Goal: Check status: Check status

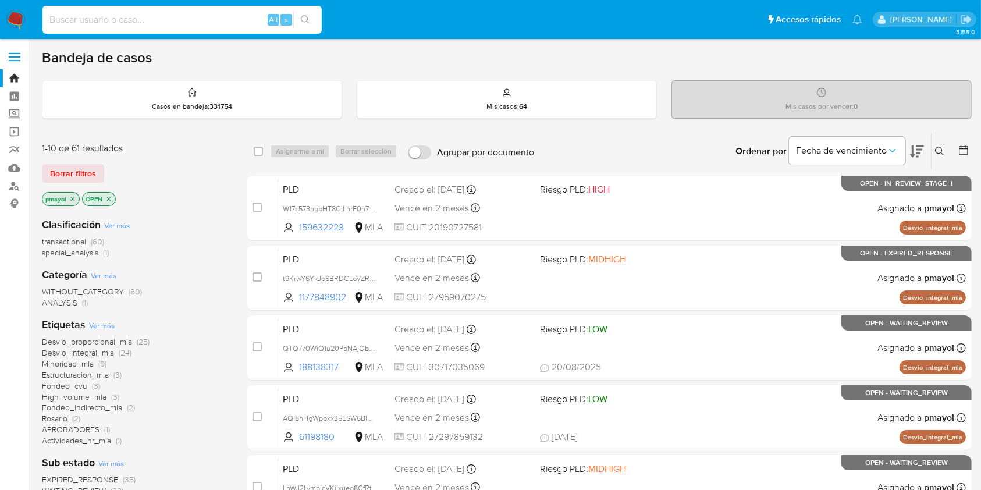
click at [209, 13] on input at bounding box center [181, 19] width 279 height 15
paste input "58809703"
type input "58809703"
click at [313, 30] on div "58809703 Alt s" at bounding box center [181, 20] width 279 height 28
click at [311, 9] on div "58809703 Alt s" at bounding box center [181, 20] width 279 height 28
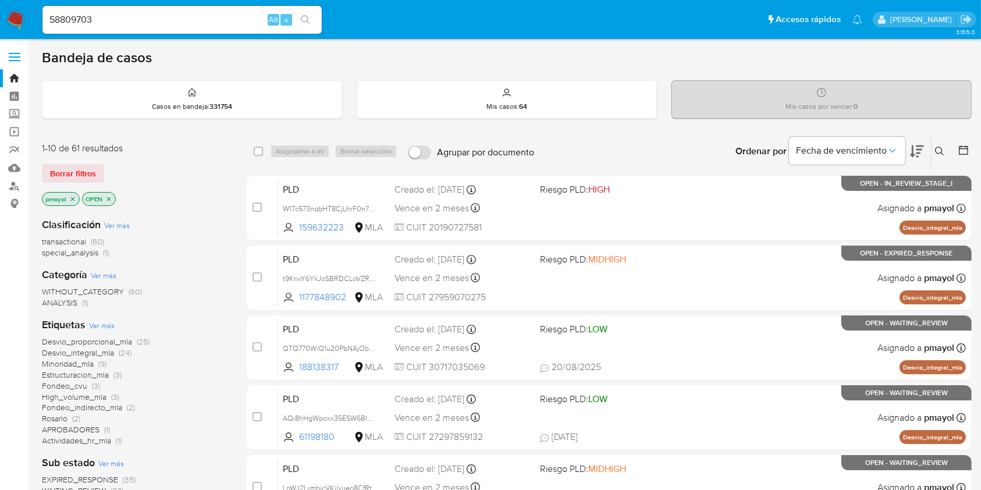
click at [310, 17] on button "search-icon" at bounding box center [305, 20] width 24 height 16
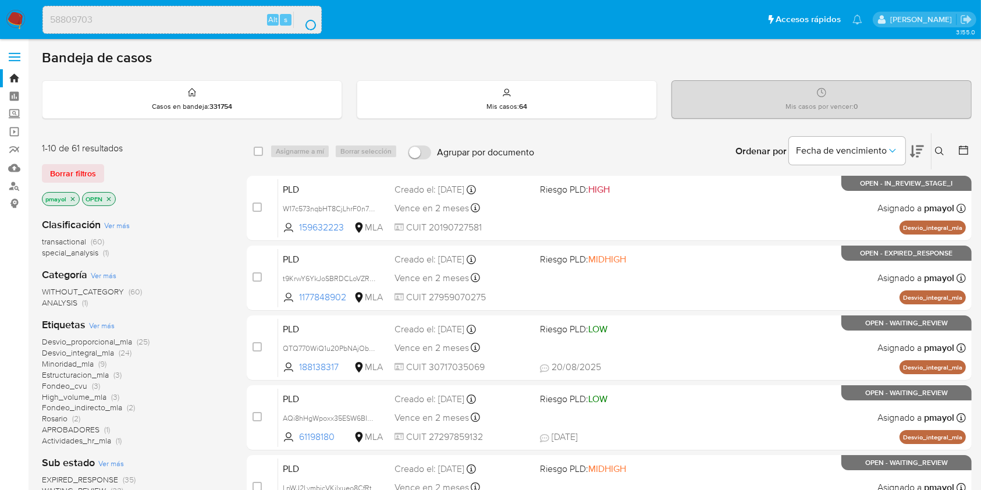
click at [310, 17] on button "search-icon" at bounding box center [305, 20] width 24 height 16
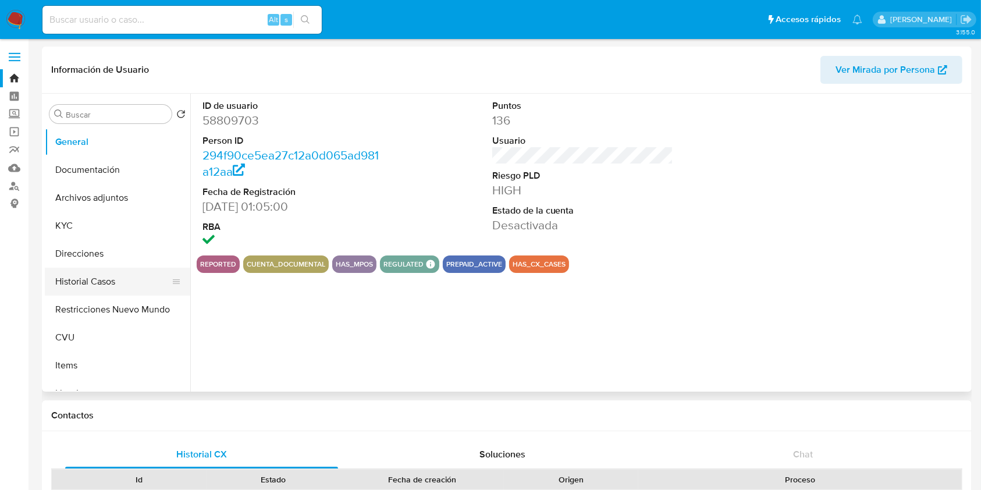
select select "10"
click at [73, 278] on button "Historial Casos" at bounding box center [113, 282] width 136 height 28
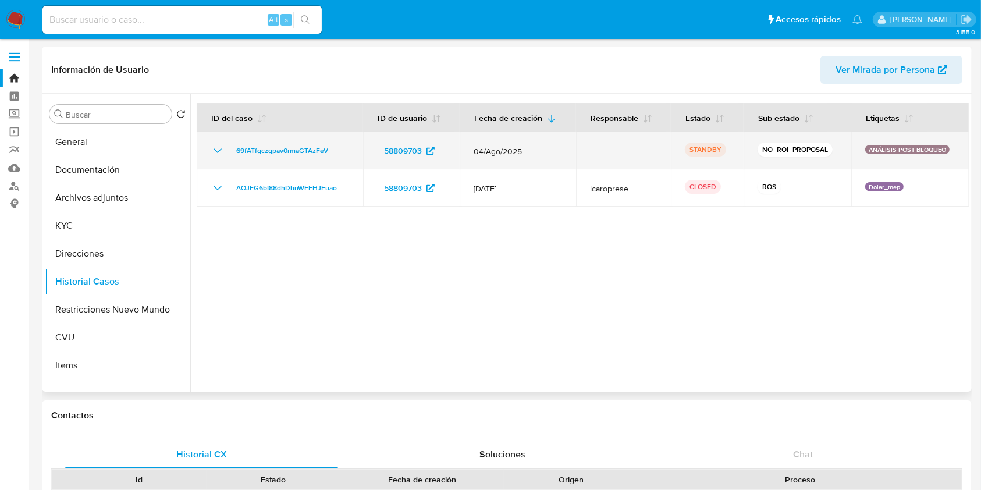
click at [294, 143] on td "69fATfgczgpav0rmaGTAzFeV" at bounding box center [280, 150] width 166 height 37
click at [296, 150] on span "69fATfgczgpav0rmaGTAzFeV" at bounding box center [282, 151] width 92 height 14
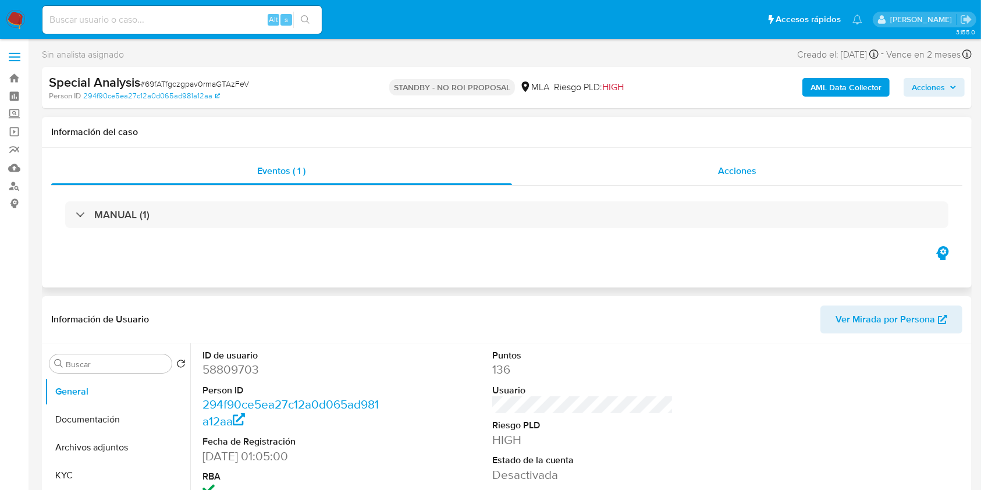
select select "10"
click at [681, 180] on div "Acciones" at bounding box center [737, 171] width 451 height 28
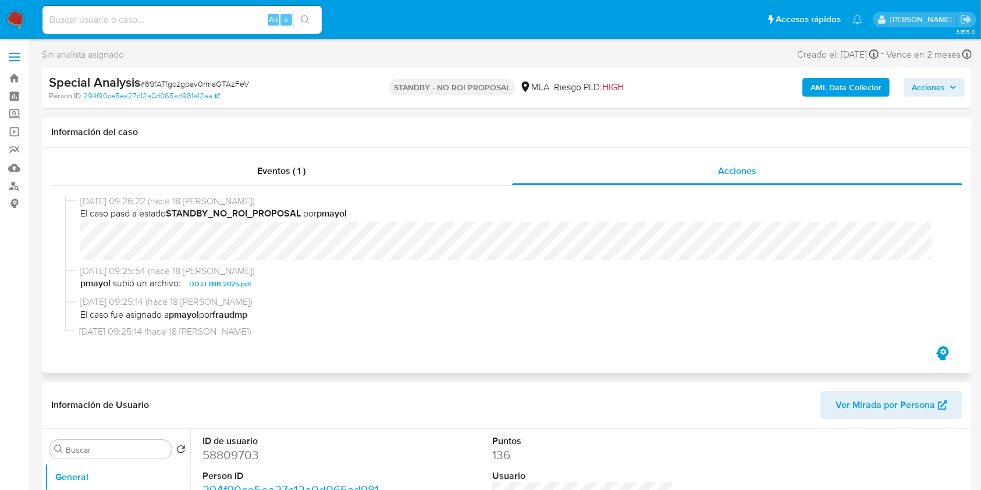
scroll to position [31, 0]
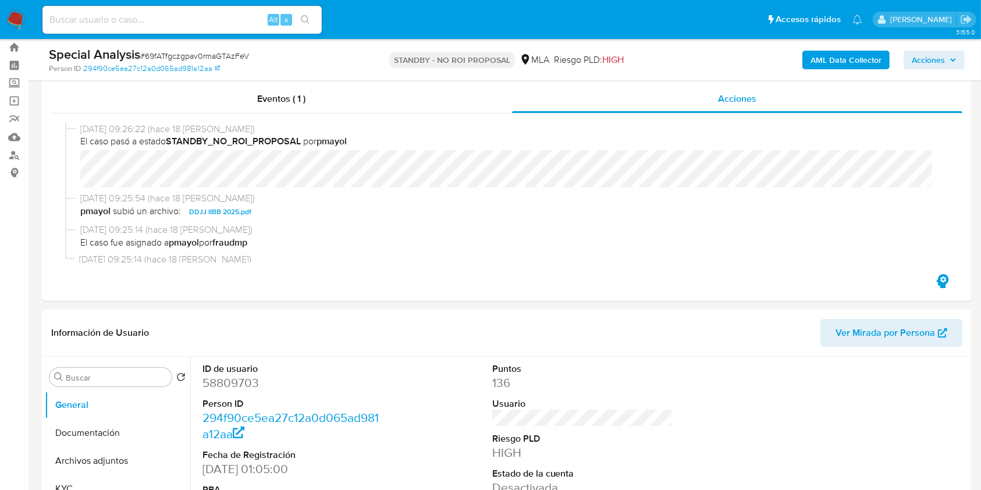
click at [14, 13] on img at bounding box center [16, 20] width 20 height 20
